Goal: Transaction & Acquisition: Download file/media

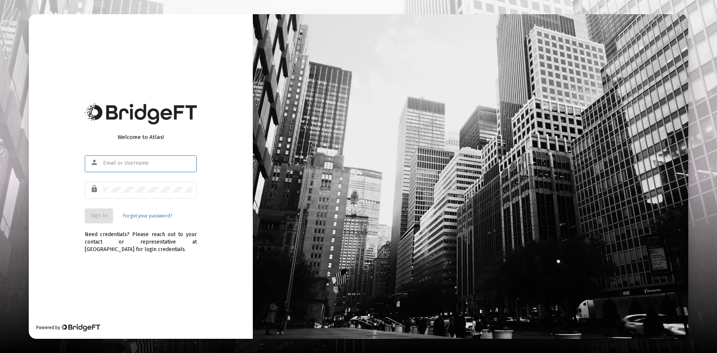
type input "[PERSON_NAME][EMAIL_ADDRESS][DOMAIN_NAME]"
click at [102, 215] on span "Sign In" at bounding box center [99, 215] width 16 height 6
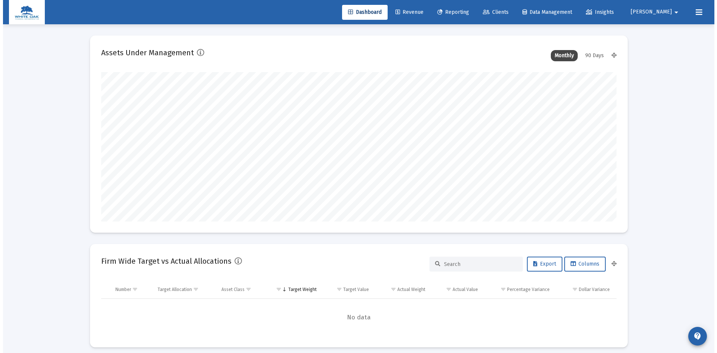
scroll to position [149, 277]
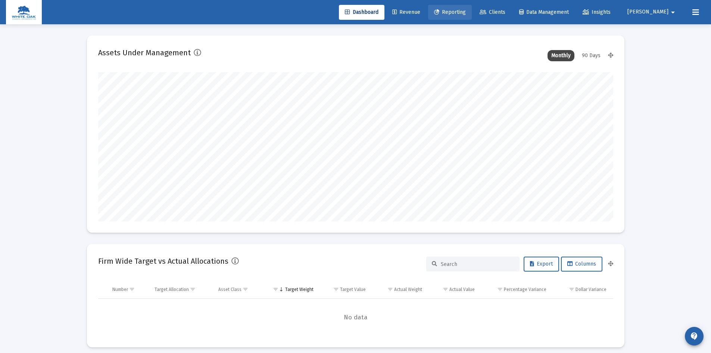
click at [466, 11] on span "Reporting" at bounding box center [450, 12] width 32 height 6
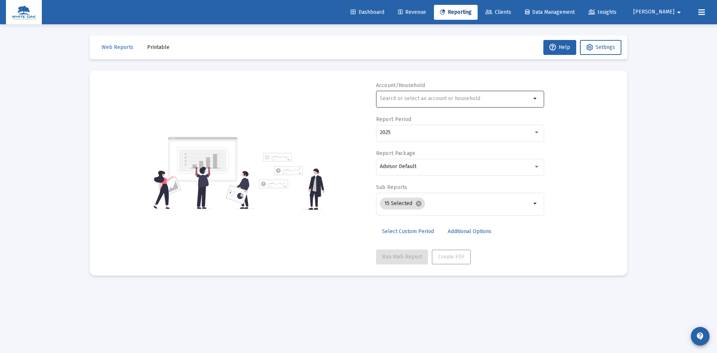
click at [400, 96] on input "text" at bounding box center [455, 99] width 151 height 6
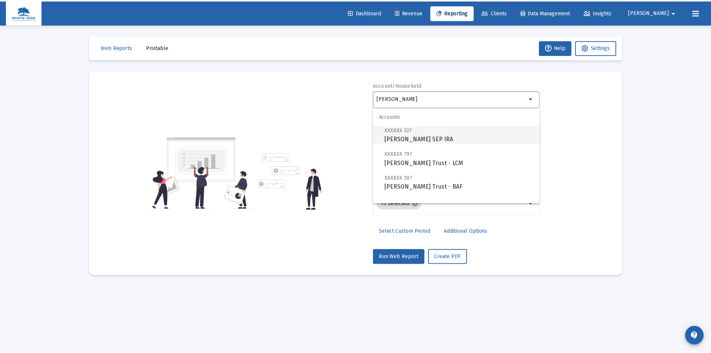
scroll to position [30, 0]
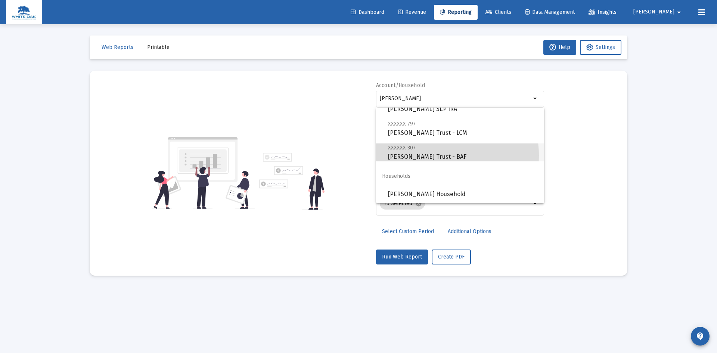
click at [430, 155] on span "XXXXXX 307 [PERSON_NAME] Trust - BAF" at bounding box center [463, 152] width 150 height 18
type input "[PERSON_NAME] Trust - BAF"
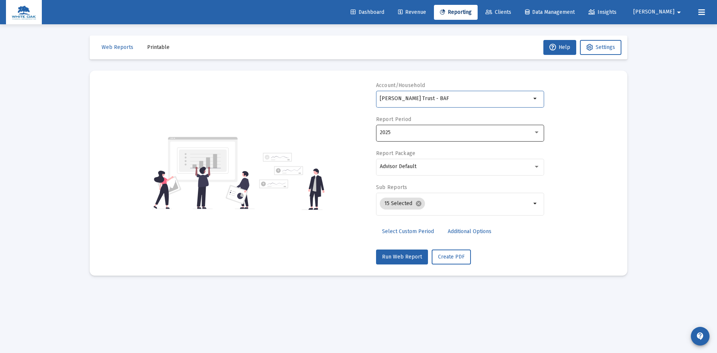
click at [426, 133] on div "2025" at bounding box center [456, 133] width 153 height 6
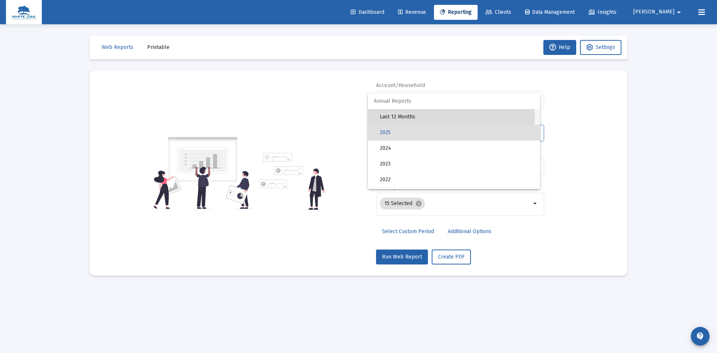
click at [418, 117] on span "Last 12 Months" at bounding box center [457, 117] width 154 height 16
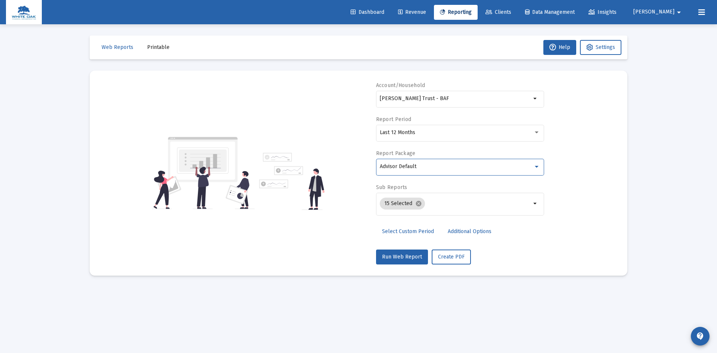
click at [426, 168] on div "Advisor Default" at bounding box center [456, 167] width 153 height 6
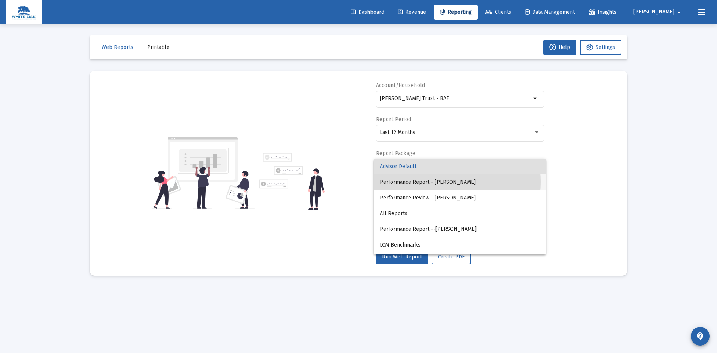
click at [428, 182] on span "Performance Report - [PERSON_NAME]" at bounding box center [460, 182] width 160 height 16
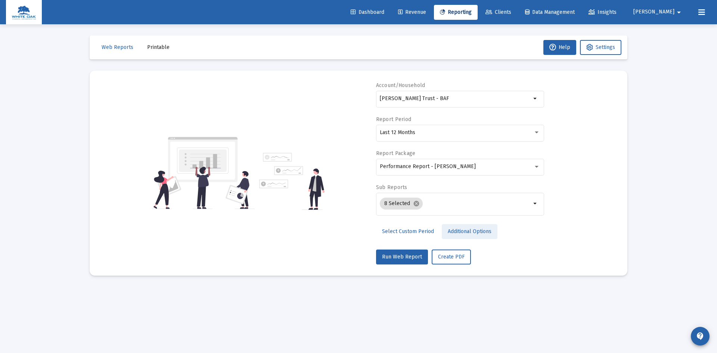
click at [464, 231] on span "Additional Options" at bounding box center [470, 231] width 44 height 6
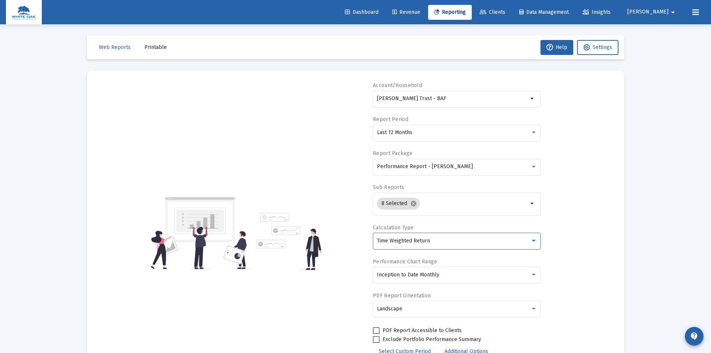
click at [460, 239] on div "Time Weighted Return" at bounding box center [453, 241] width 153 height 6
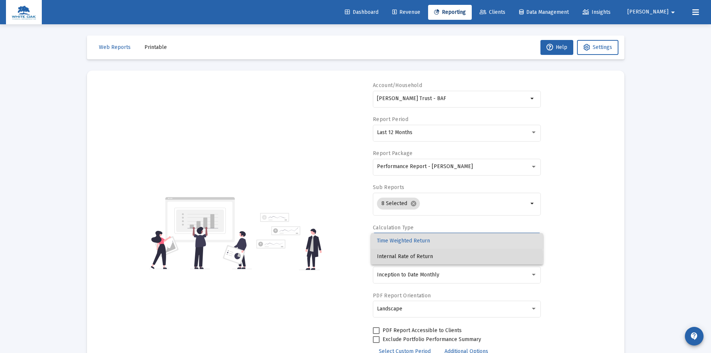
click at [427, 257] on span "Internal Rate of Return" at bounding box center [457, 257] width 160 height 16
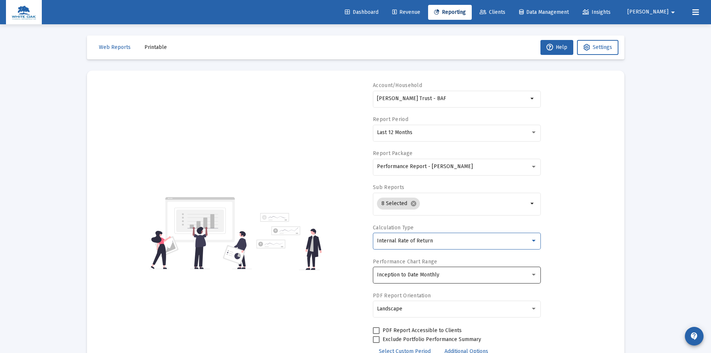
click at [418, 276] on span "Inception to Date Monthly" at bounding box center [408, 274] width 62 height 6
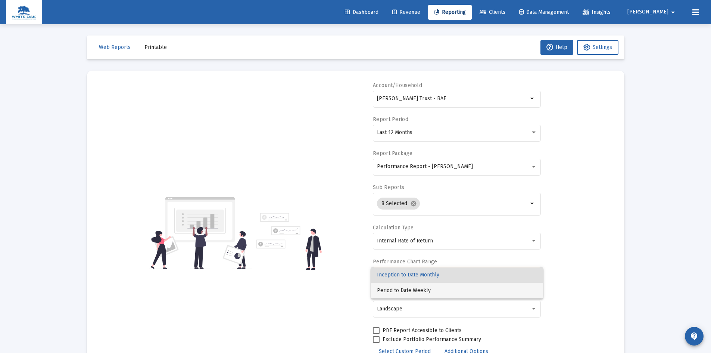
click at [416, 292] on span "Period to Date Weekly" at bounding box center [457, 291] width 160 height 16
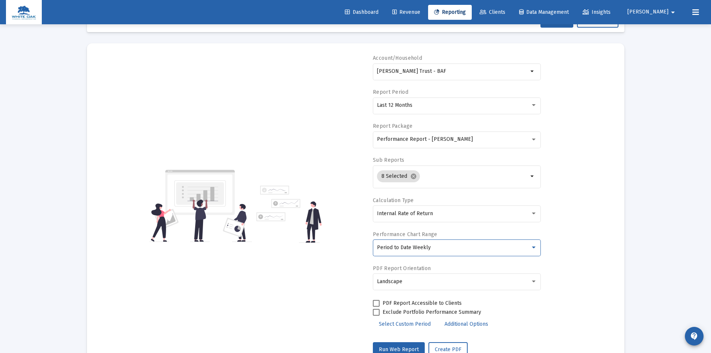
scroll to position [54, 0]
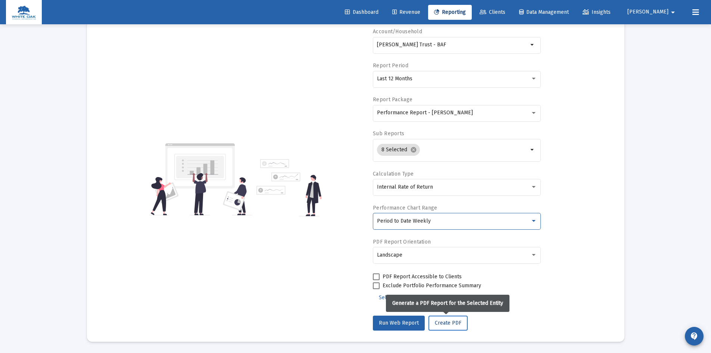
click at [445, 322] on span "Create PDF" at bounding box center [448, 323] width 27 height 6
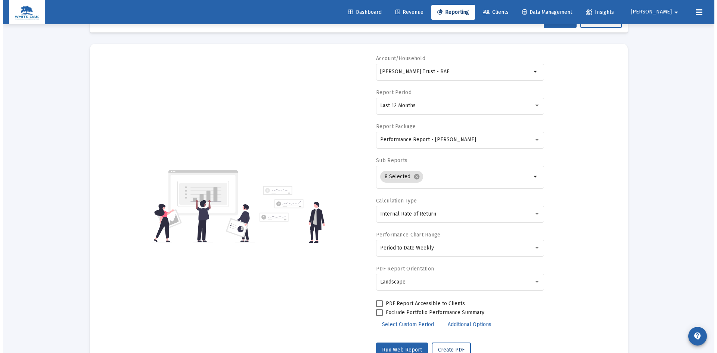
scroll to position [0, 0]
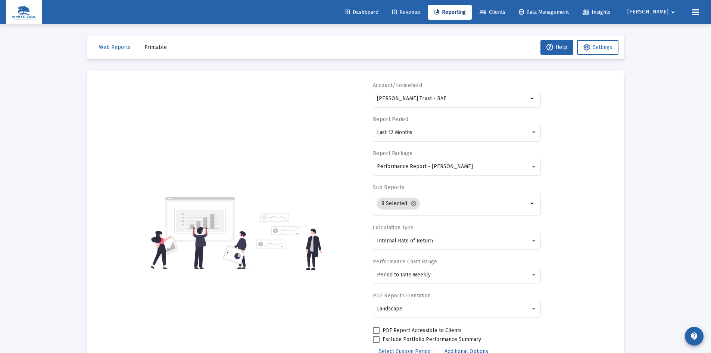
click at [154, 48] on span "Printable" at bounding box center [155, 47] width 22 height 6
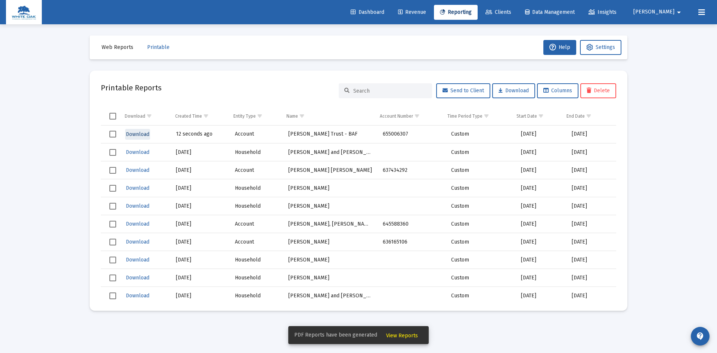
click at [131, 134] on span "Download" at bounding box center [138, 134] width 24 height 6
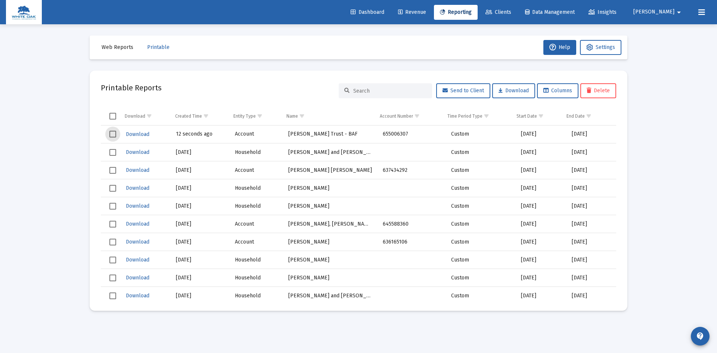
click at [113, 136] on span "Select row" at bounding box center [112, 134] width 7 height 7
click at [605, 91] on span "Delete" at bounding box center [598, 90] width 23 height 6
